Goal: Task Accomplishment & Management: Complete application form

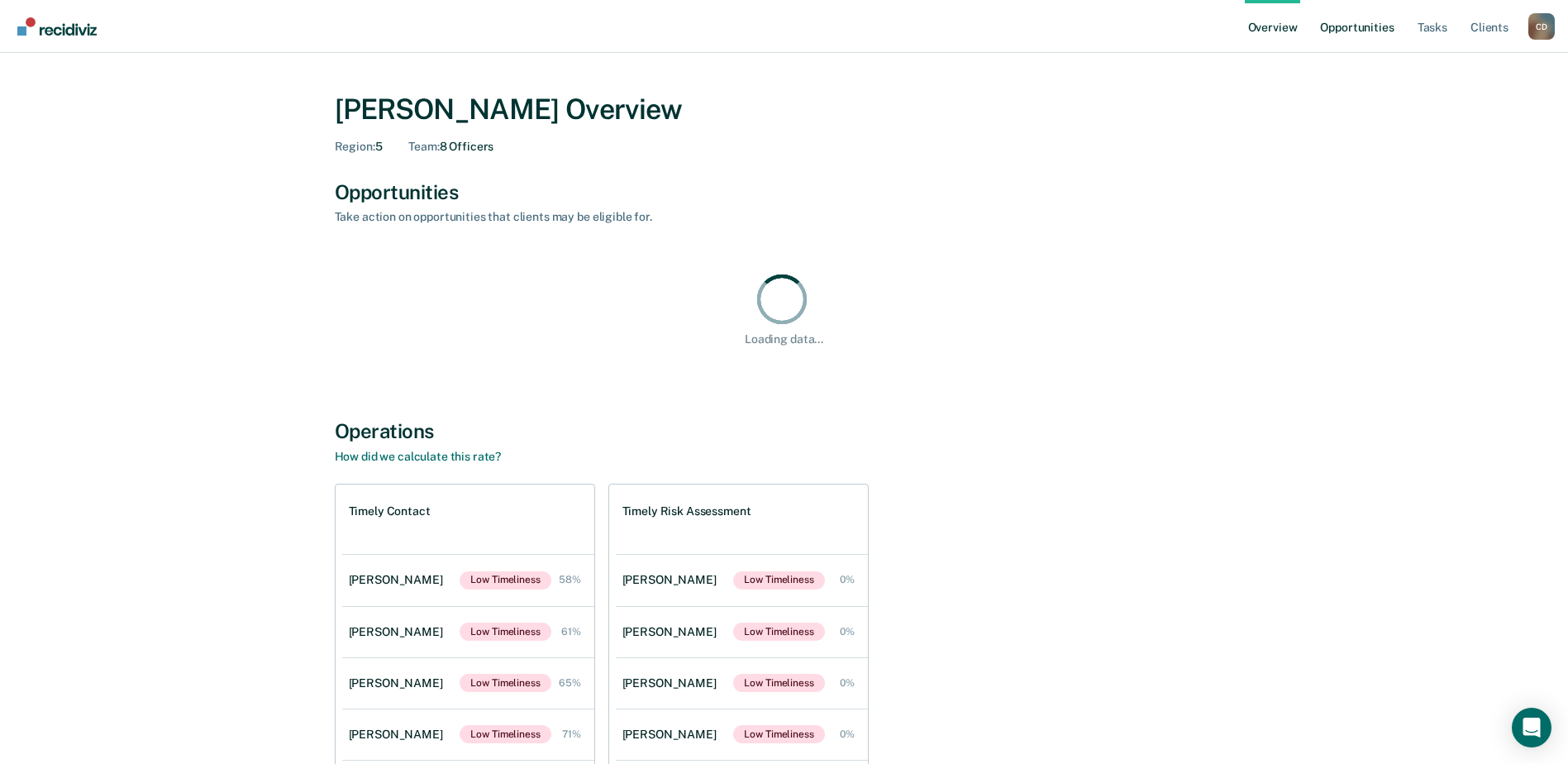
click at [1350, 28] on link "Opportunities" at bounding box center [1356, 26] width 80 height 52
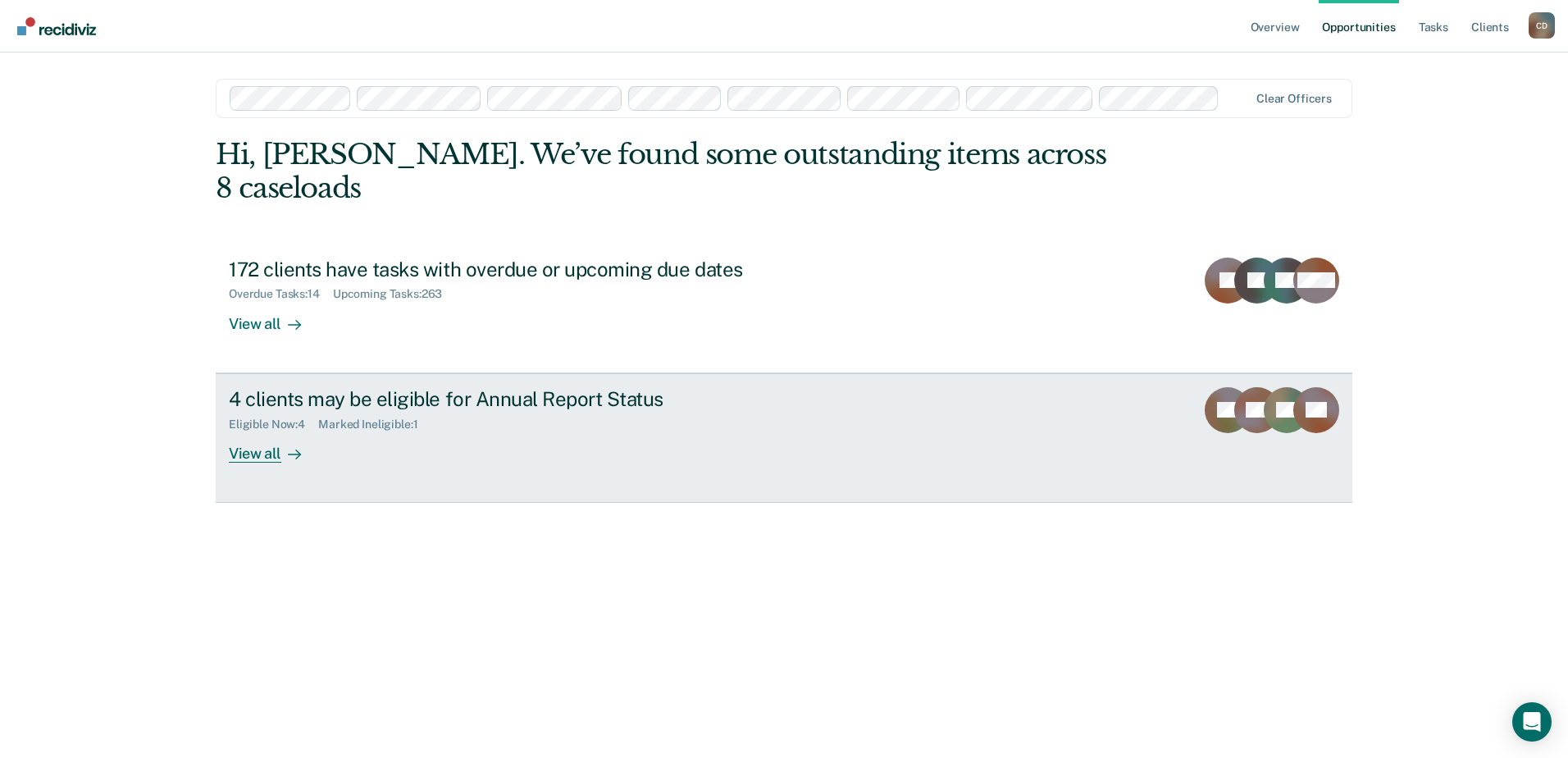
click at [331, 387] on div "4 clients may be eligible for Annual Report Status" at bounding box center [516, 399] width 575 height 24
click at [283, 444] on div at bounding box center [291, 453] width 19 height 19
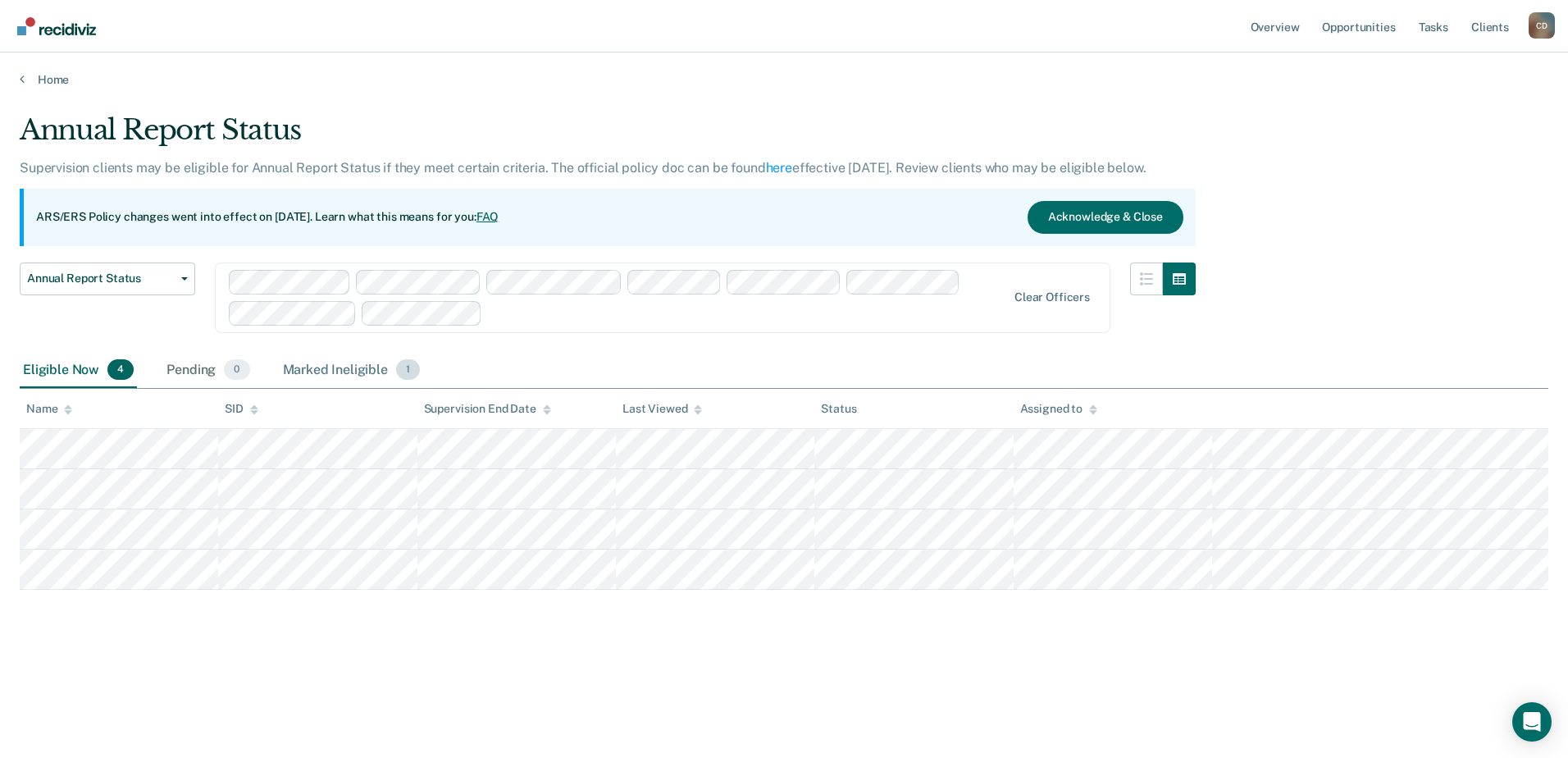
click at [334, 374] on div "Marked Ineligible 1" at bounding box center [352, 371] width 145 height 36
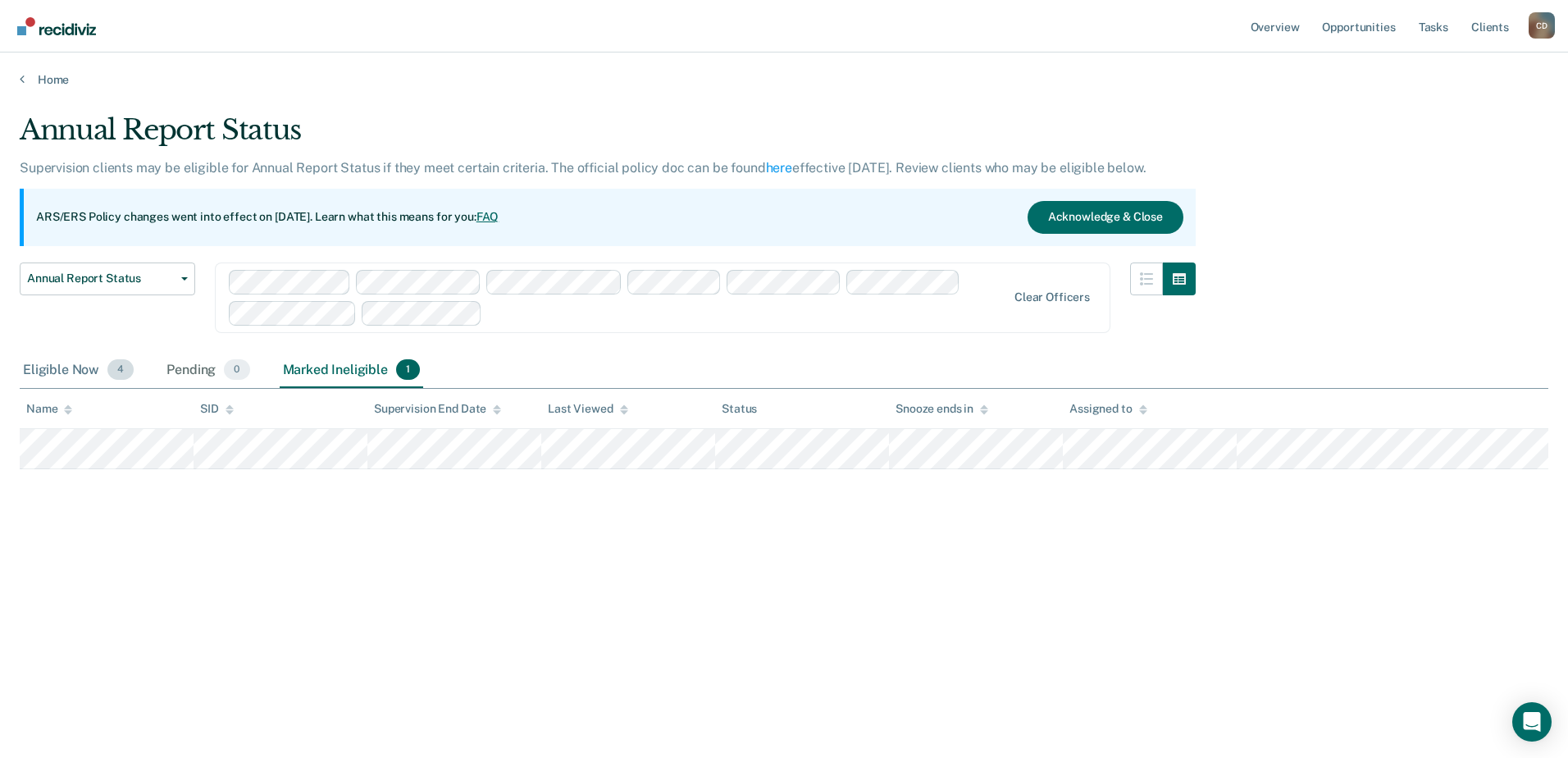
click at [90, 371] on div "Eligible Now 4" at bounding box center [78, 371] width 117 height 36
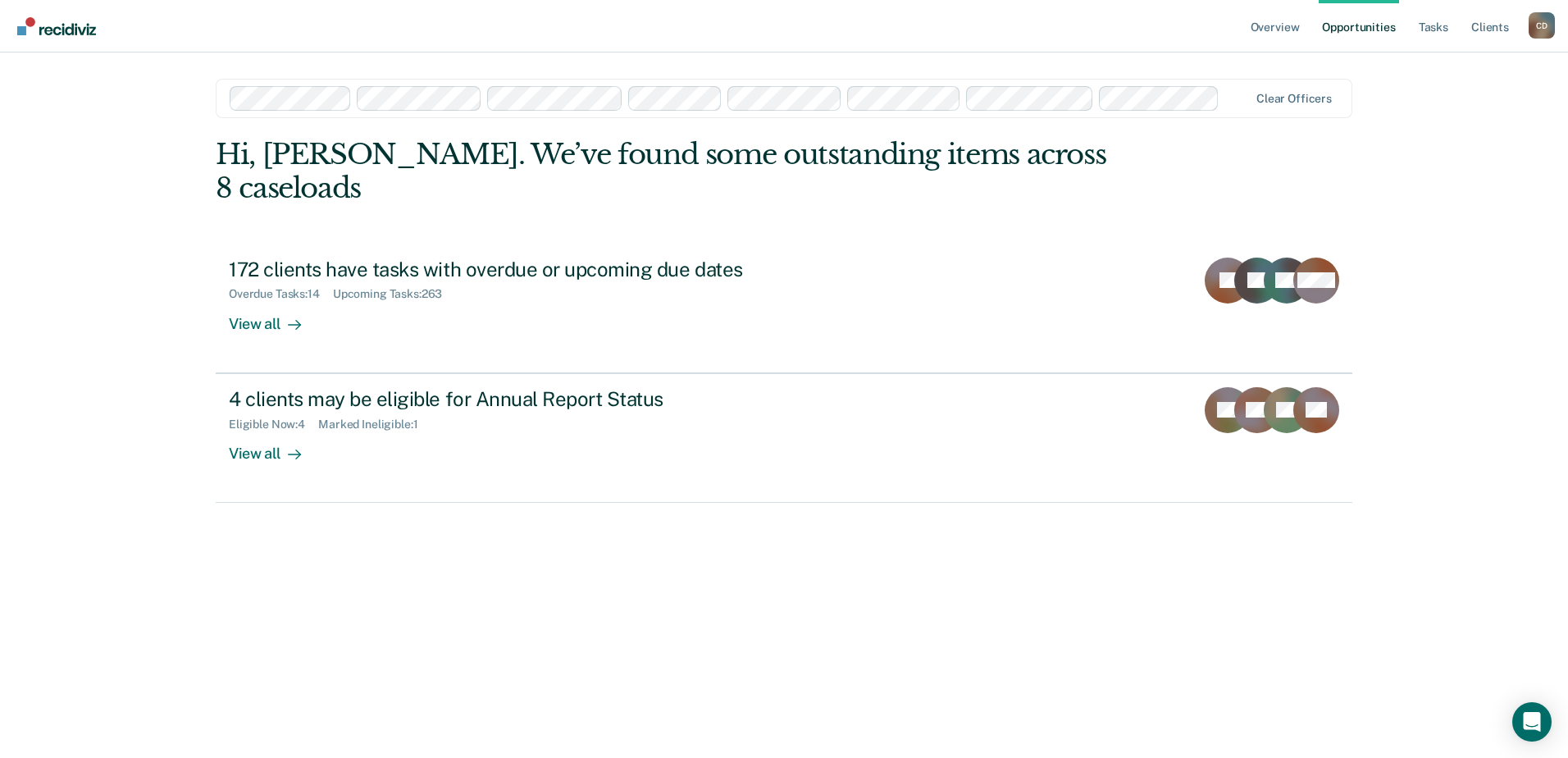
click at [1355, 29] on link "Opportunities" at bounding box center [1358, 26] width 79 height 52
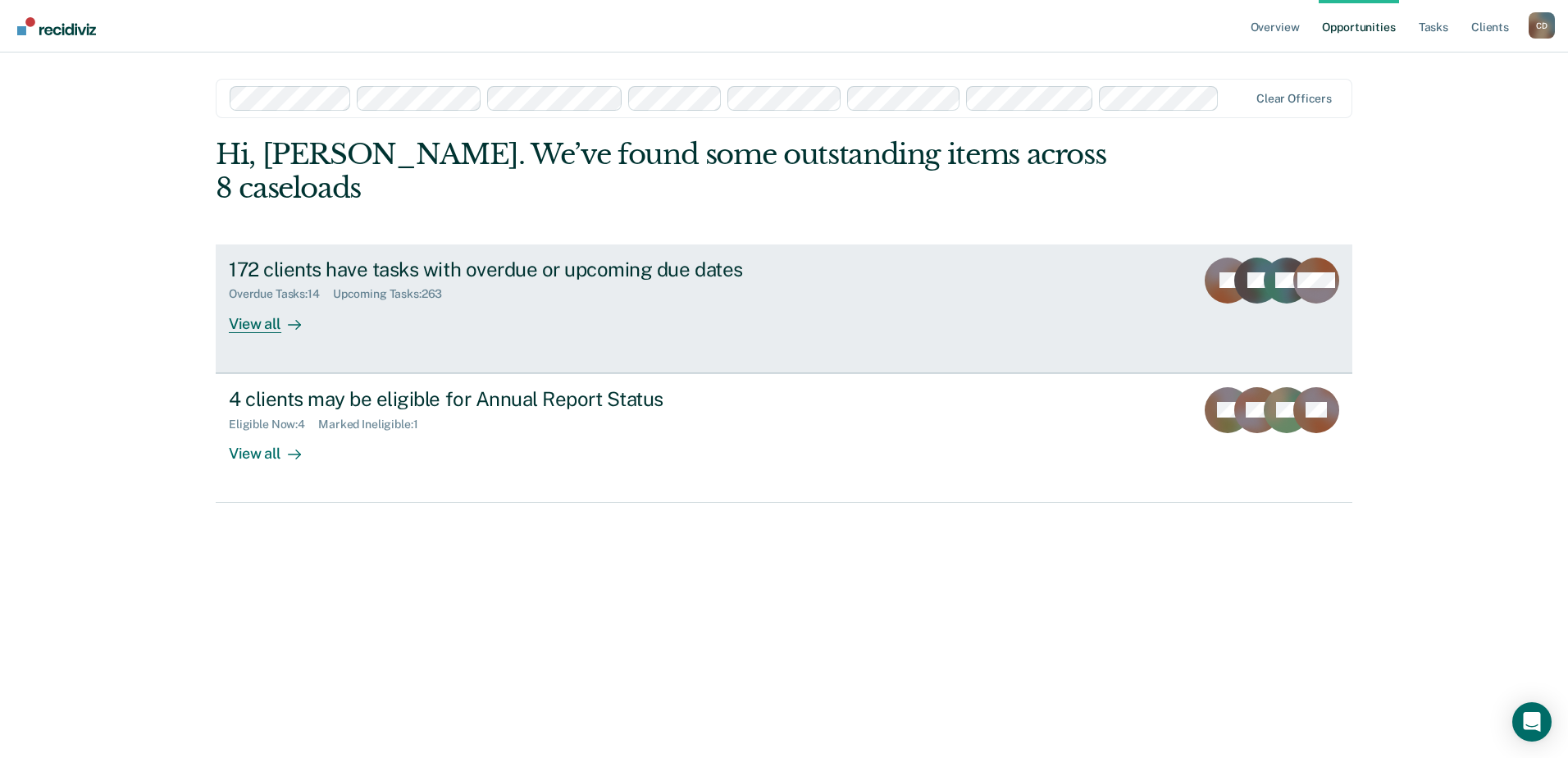
click at [315, 258] on div "172 clients have tasks with overdue or upcoming due dates" at bounding box center [516, 269] width 575 height 24
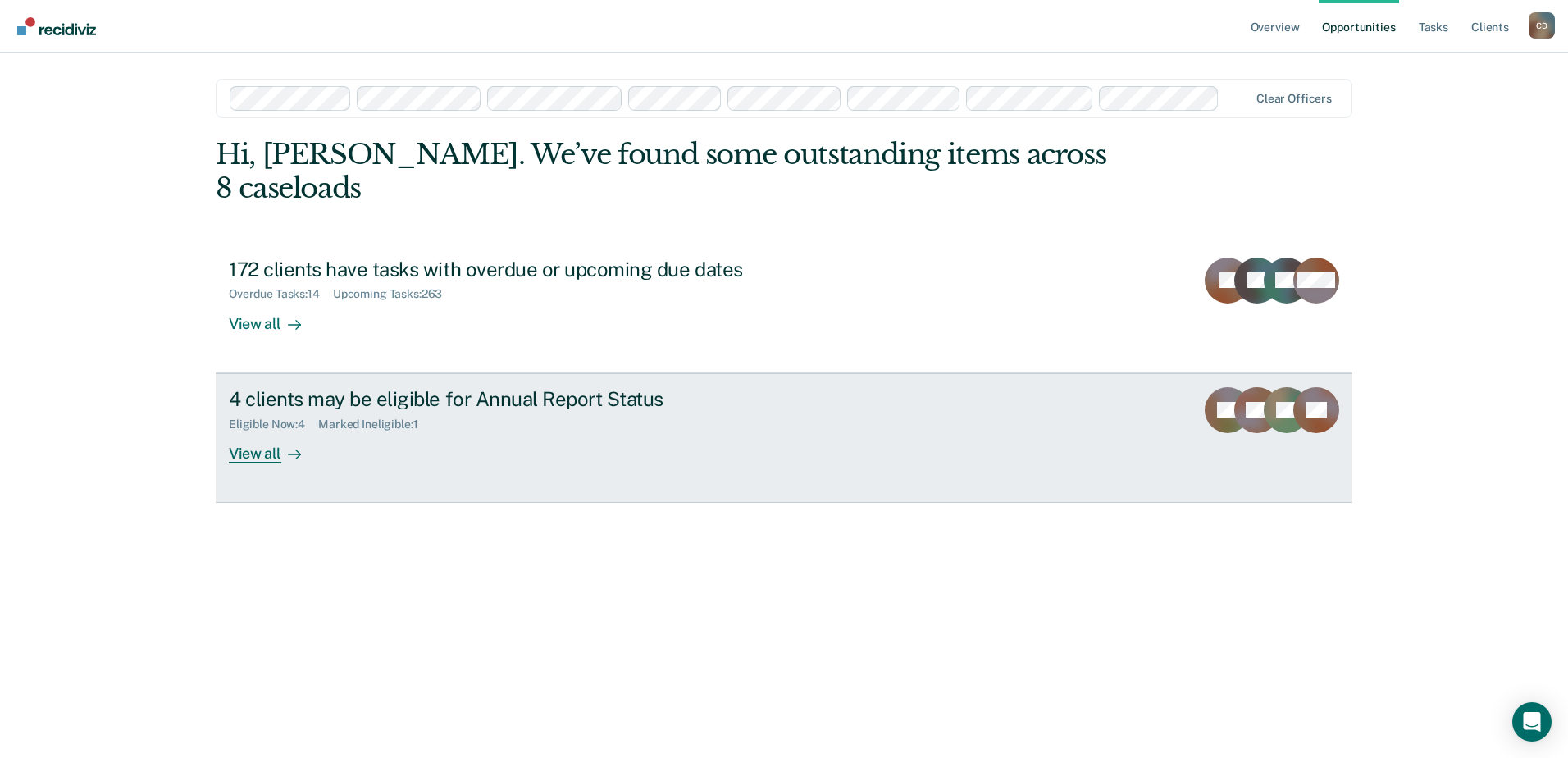
click at [260, 431] on div "View all" at bounding box center [274, 447] width 92 height 32
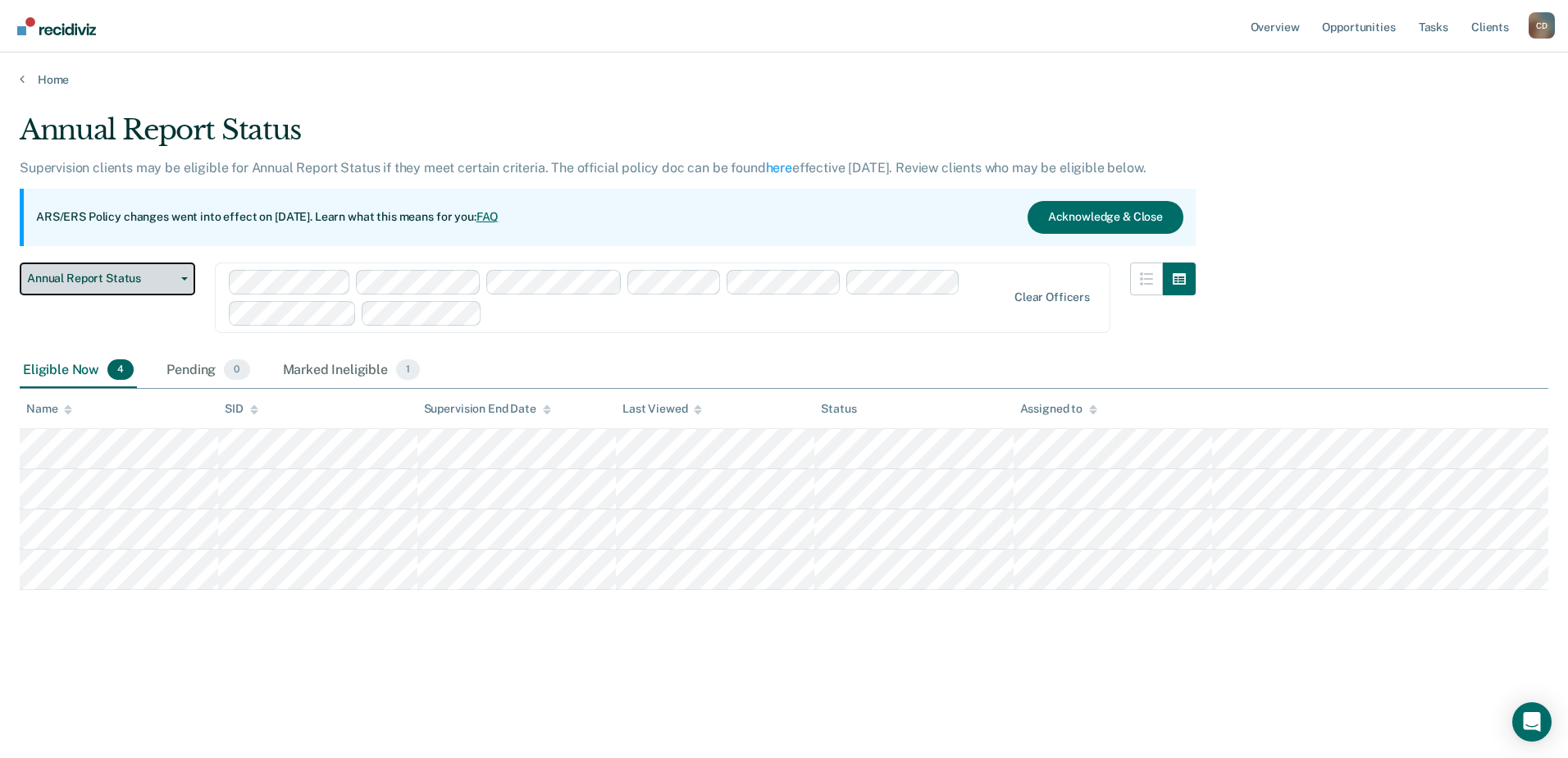
click at [179, 284] on button "Annual Report Status" at bounding box center [107, 278] width 176 height 33
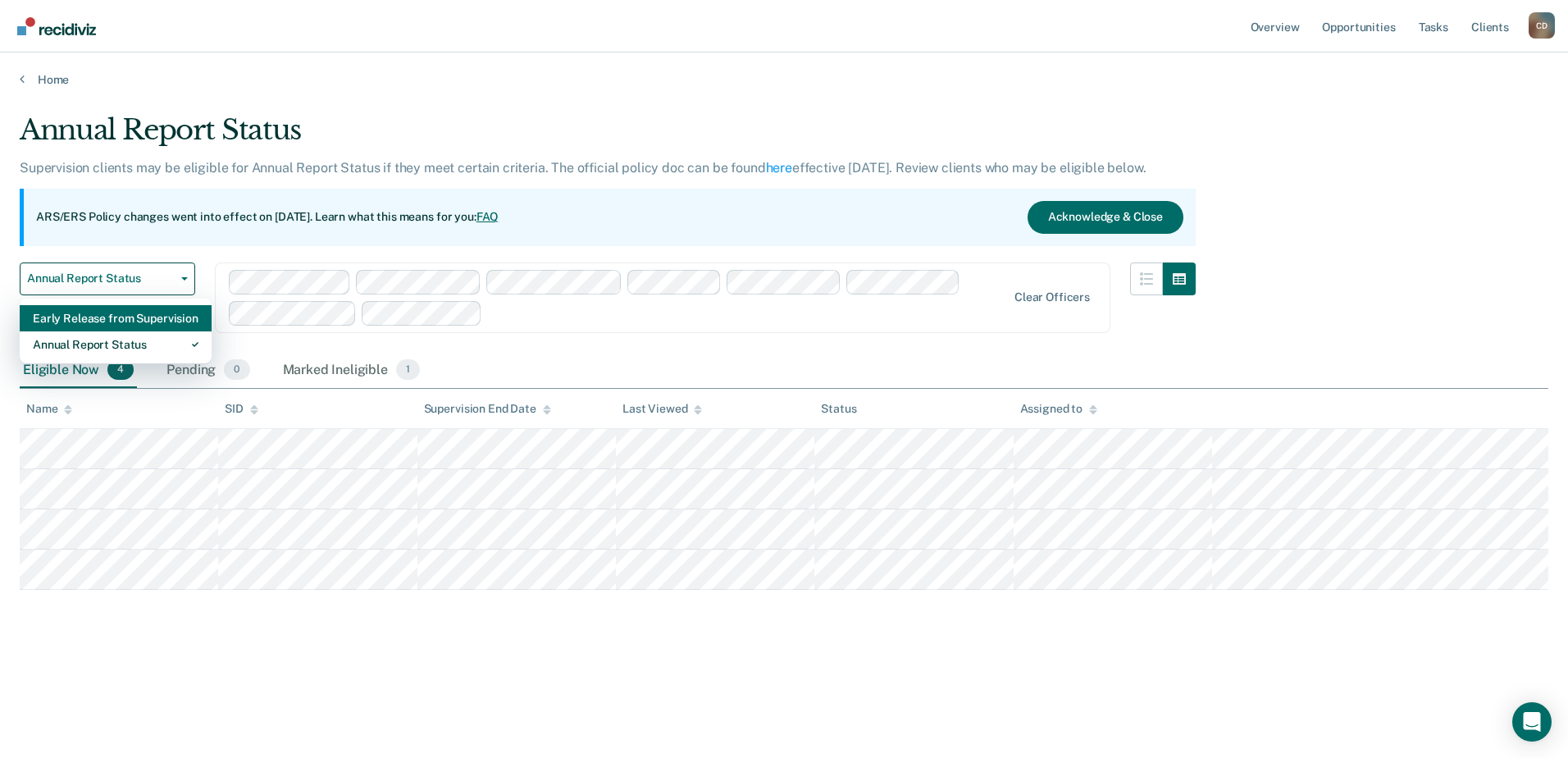
click at [146, 319] on div "Early Release from Supervision" at bounding box center [116, 319] width 166 height 26
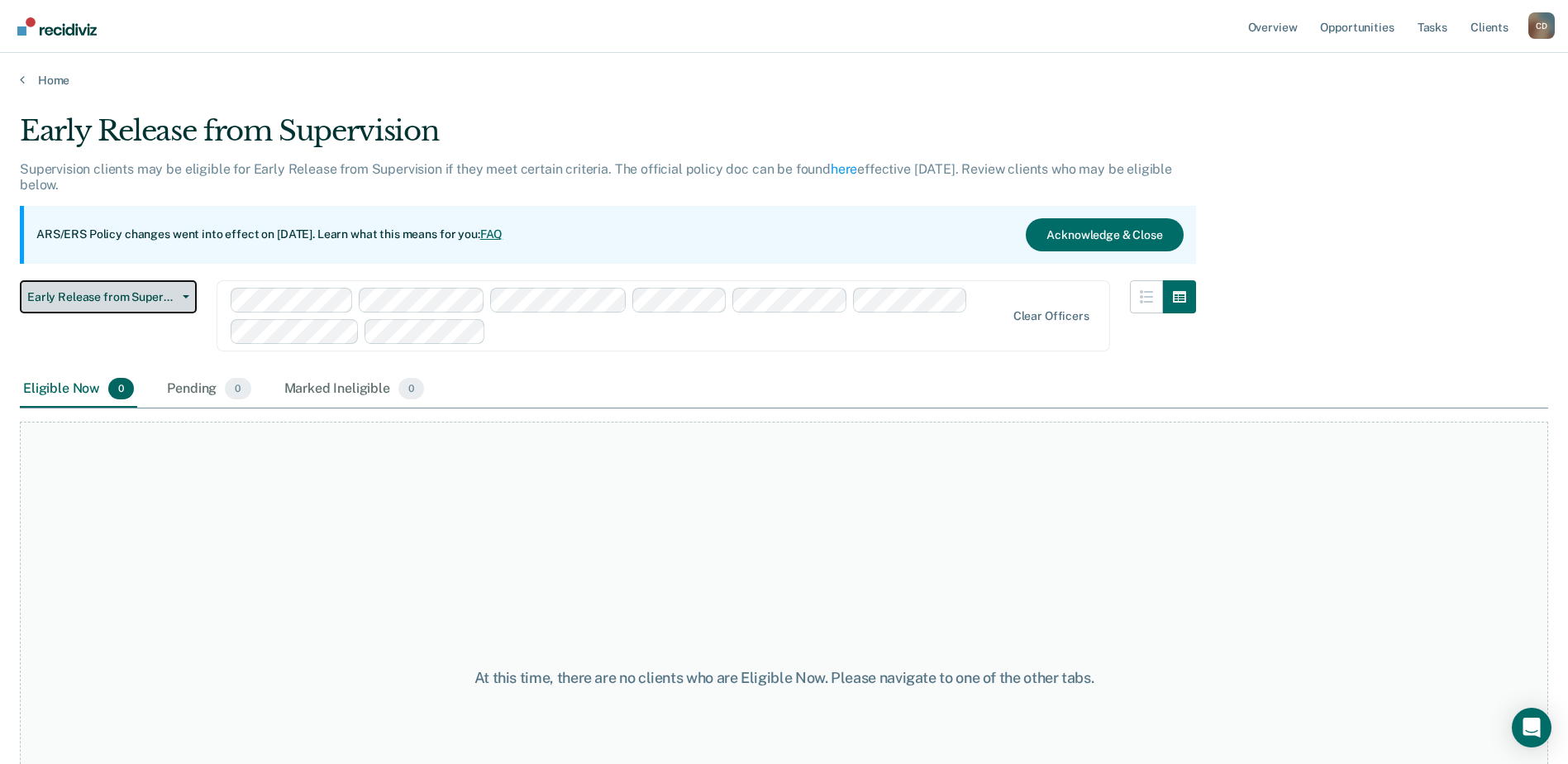
click at [189, 298] on button "Early Release from Supervision" at bounding box center [108, 296] width 177 height 33
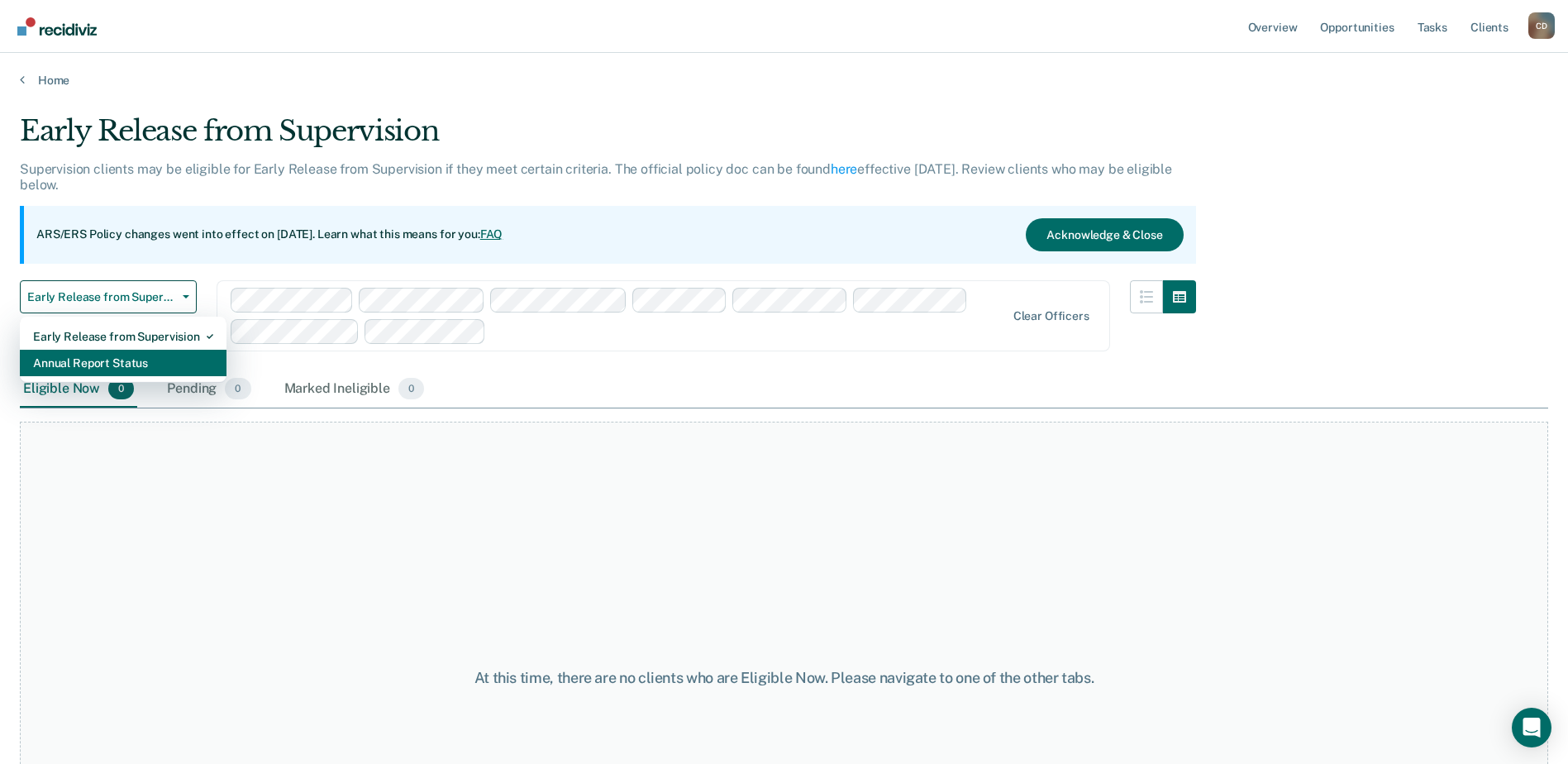
click at [158, 358] on div "Annual Report Status" at bounding box center [123, 363] width 181 height 27
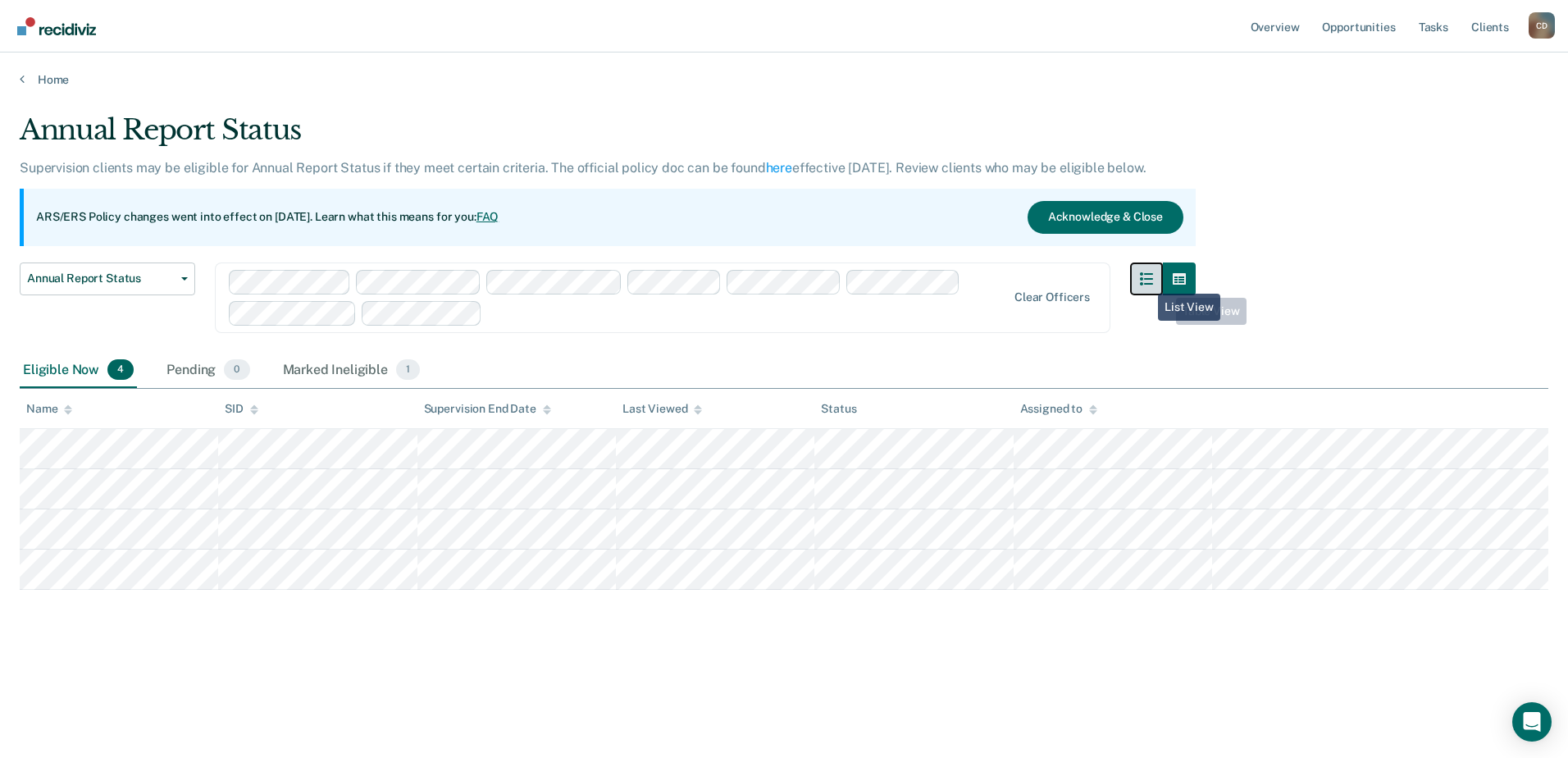
click at [1144, 281] on icon "button" at bounding box center [1146, 278] width 13 height 13
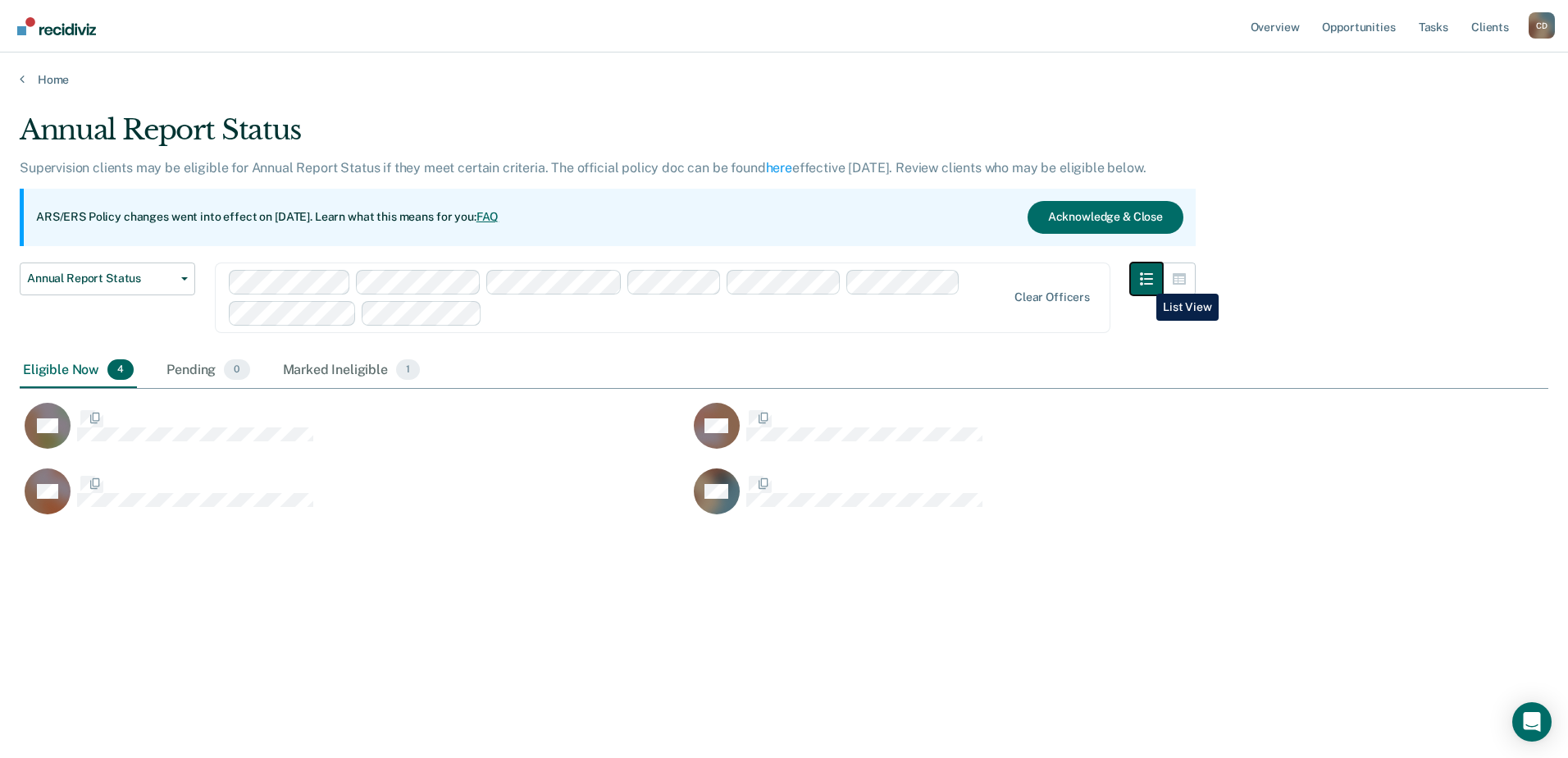
scroll to position [509, 1516]
click at [1174, 282] on icon "button" at bounding box center [1179, 278] width 13 height 11
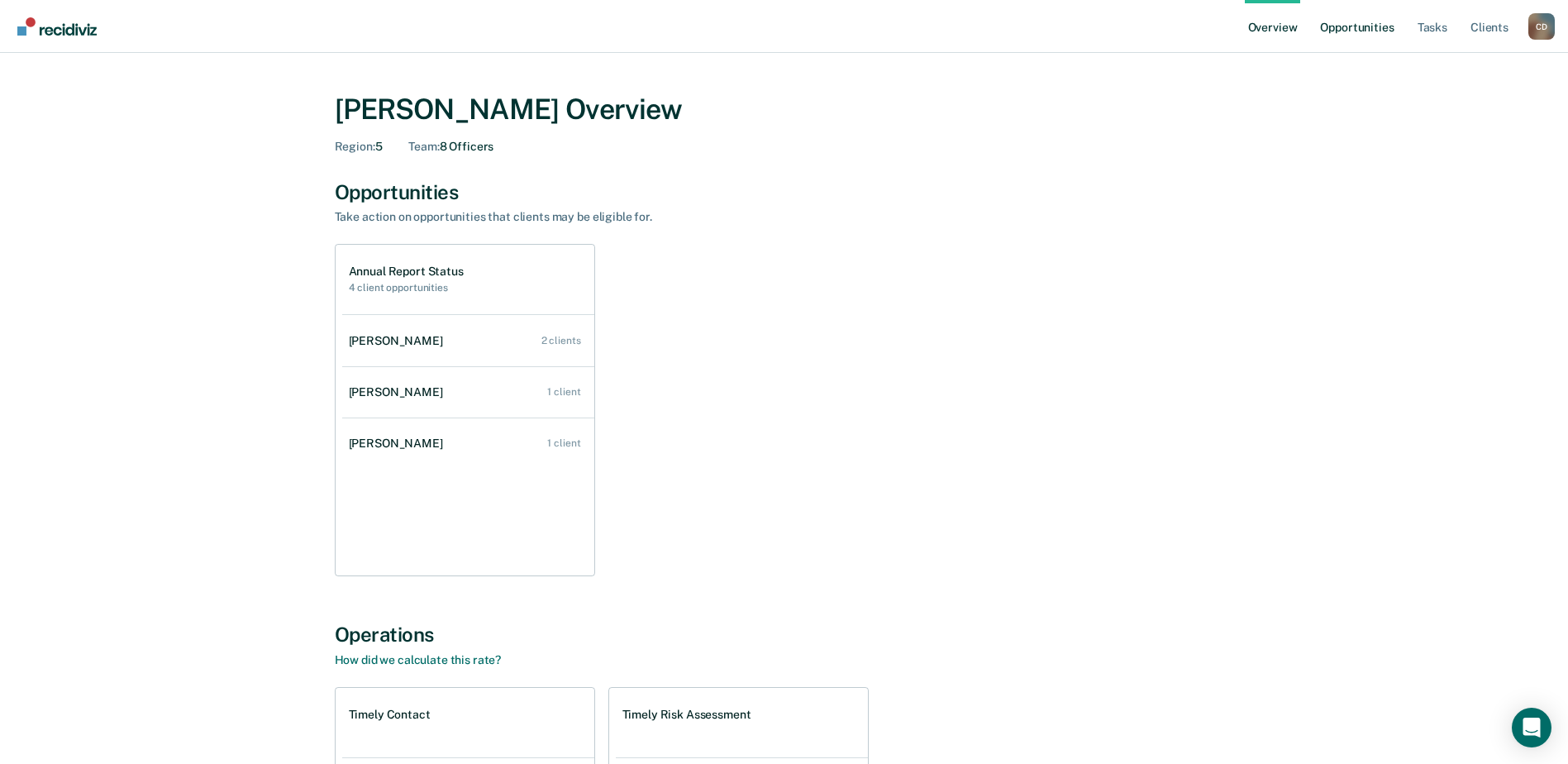
click at [1355, 29] on link "Opportunities" at bounding box center [1356, 26] width 80 height 52
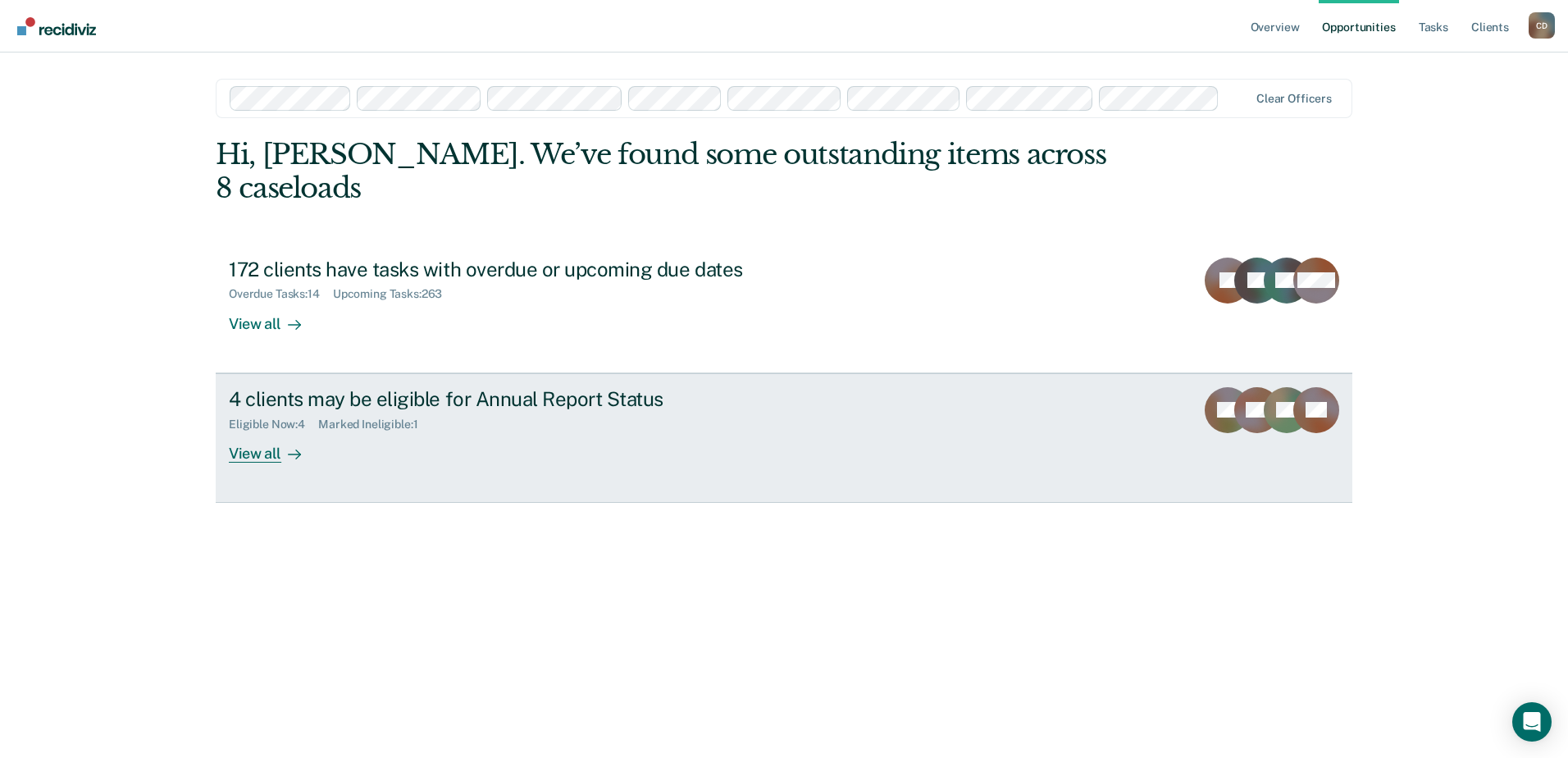
click at [276, 431] on div "View all" at bounding box center [274, 447] width 92 height 32
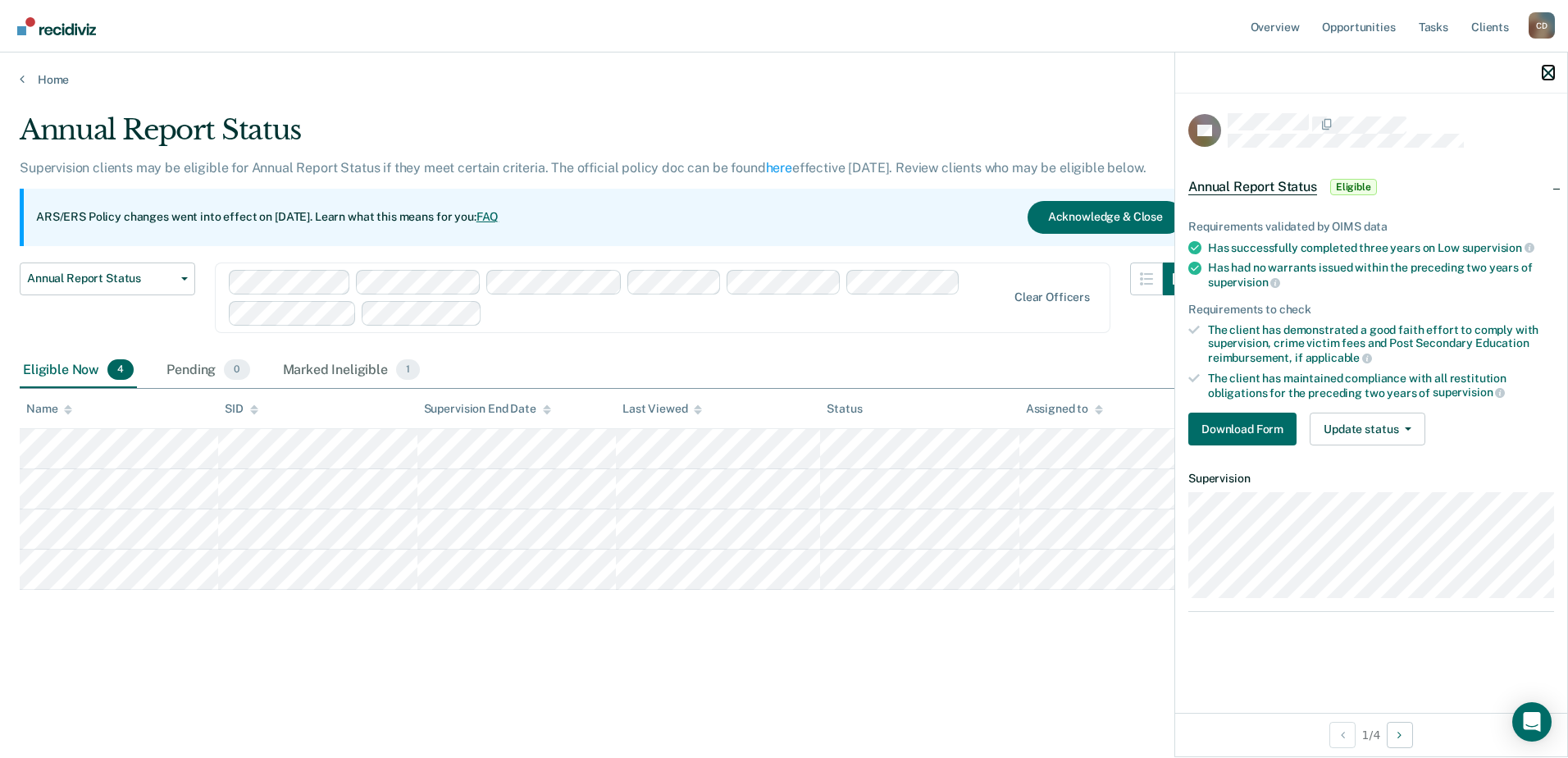
click at [1543, 69] on icon "button" at bounding box center [1548, 72] width 11 height 11
